Goal: Information Seeking & Learning: Understand process/instructions

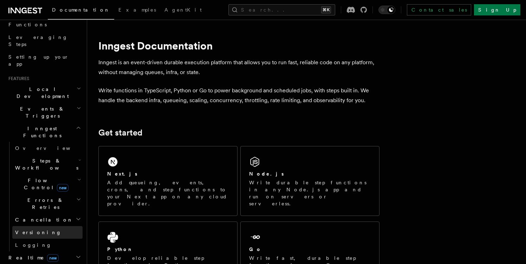
scroll to position [204, 0]
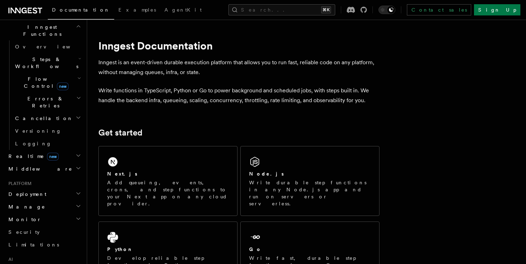
click at [33, 191] on span "Deployment" at bounding box center [26, 194] width 41 height 7
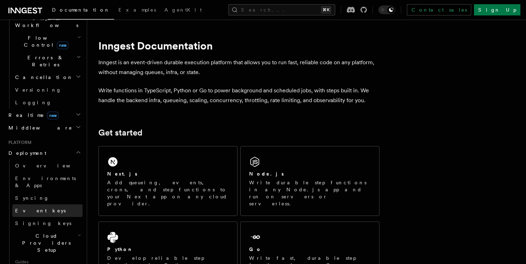
scroll to position [254, 0]
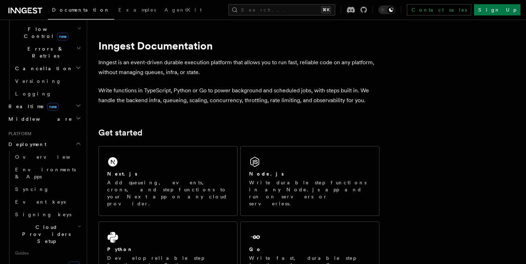
click at [58, 224] on span "Cloud Providers Setup" at bounding box center [44, 234] width 65 height 21
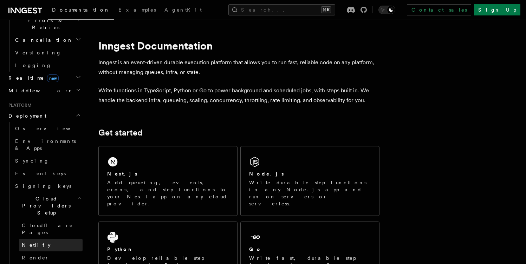
scroll to position [291, 0]
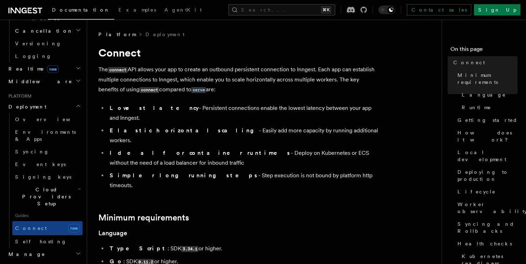
click at [362, 148] on li "Ideal for container runtimes - Deploy on Kubernetes or ECS without the need of …" at bounding box center [243, 158] width 272 height 20
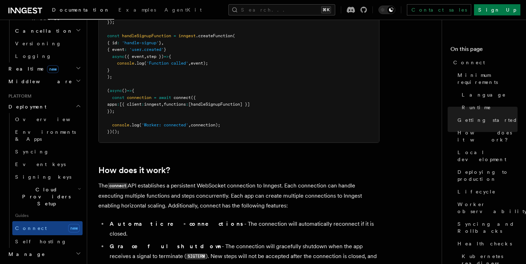
scroll to position [581, 0]
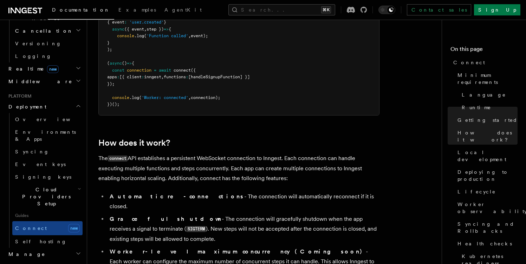
click at [283, 214] on li "Graceful shutdown - The connection will gracefully shutdown when the app receiv…" at bounding box center [243, 229] width 272 height 30
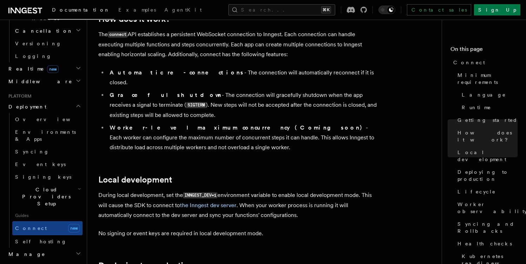
scroll to position [696, 0]
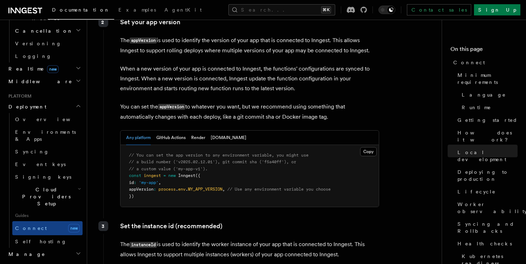
scroll to position [1082, 0]
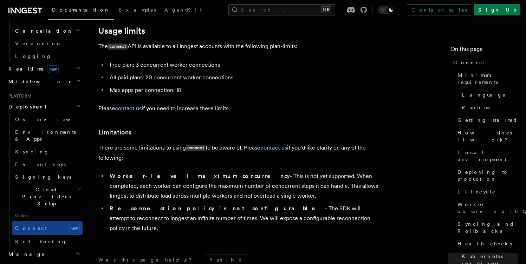
scroll to position [3740, 0]
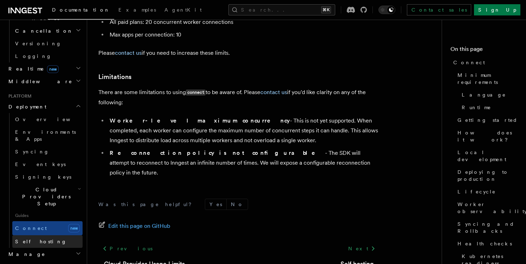
click at [38, 239] on span "Self hosting" at bounding box center [41, 242] width 52 height 6
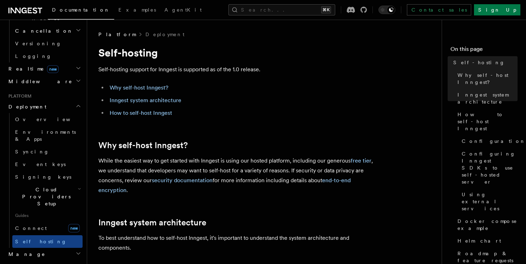
click at [249, 148] on h2 "Why self-host Inngest?" at bounding box center [238, 145] width 281 height 10
